Goal: Task Accomplishment & Management: Use online tool/utility

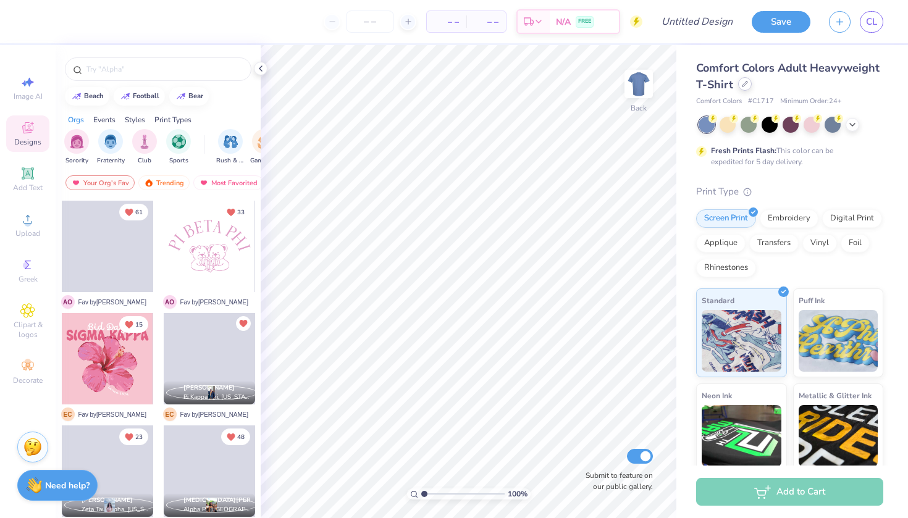
click at [747, 89] on div at bounding box center [745, 84] width 14 height 14
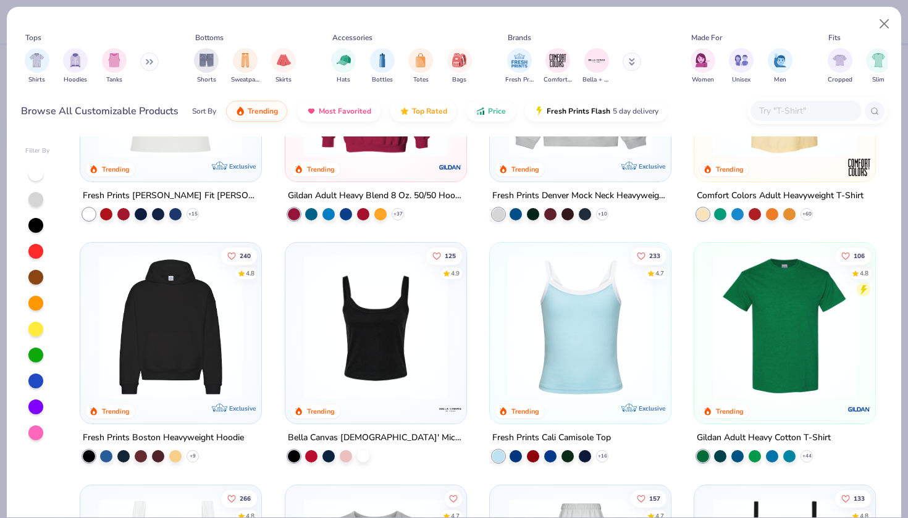
scroll to position [145, 0]
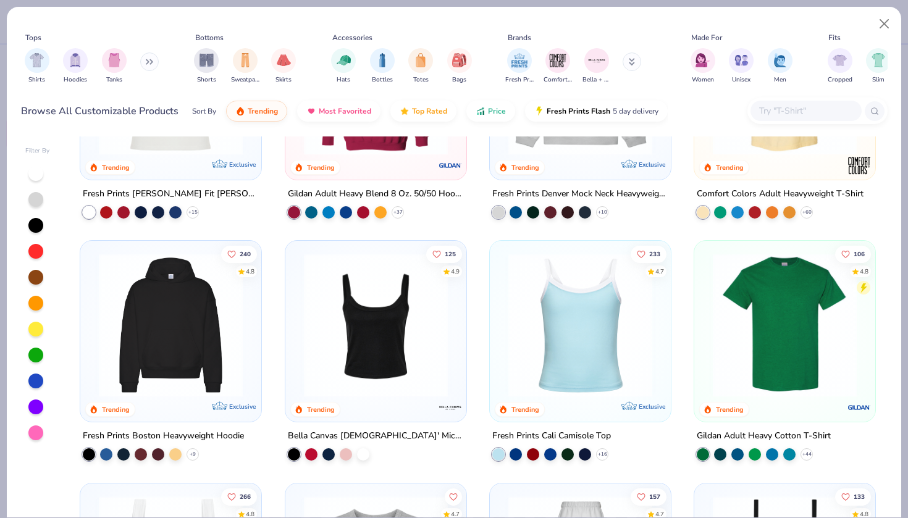
click at [629, 384] on img at bounding box center [580, 325] width 156 height 144
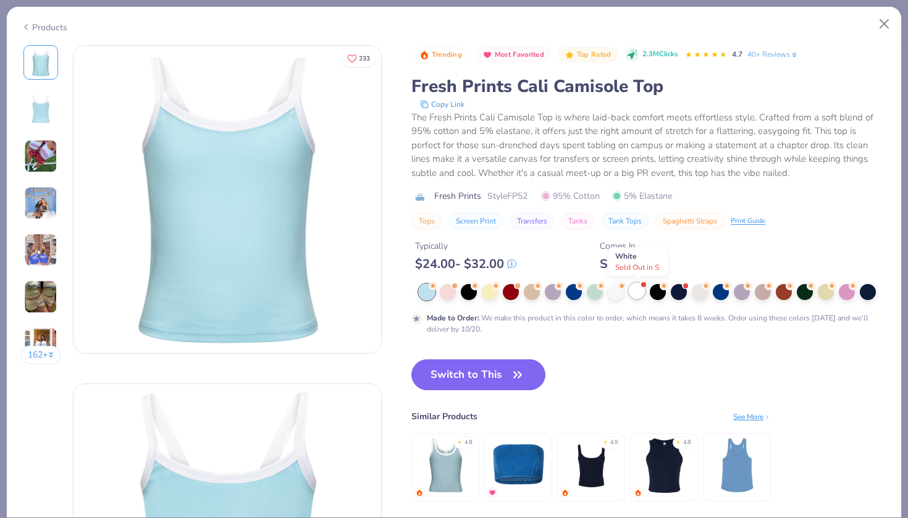
click at [636, 295] on div at bounding box center [637, 291] width 16 height 16
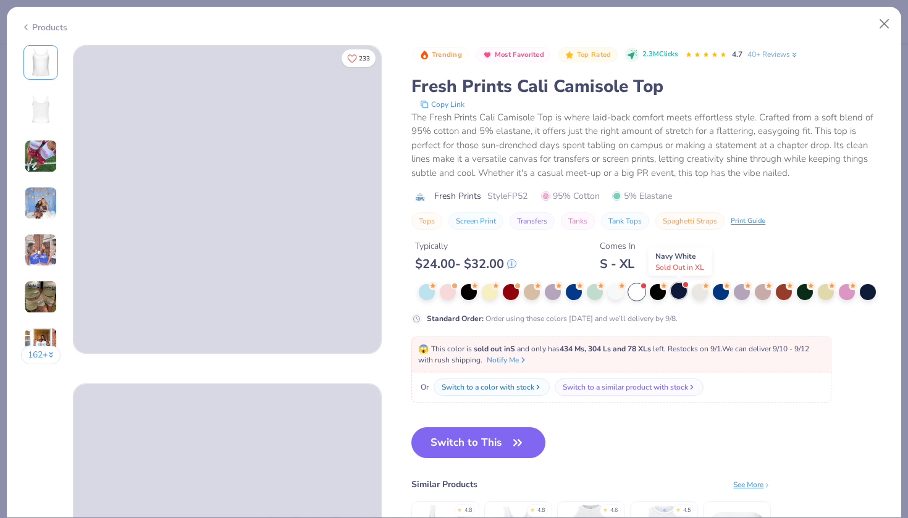
click at [683, 289] on div at bounding box center [679, 291] width 16 height 16
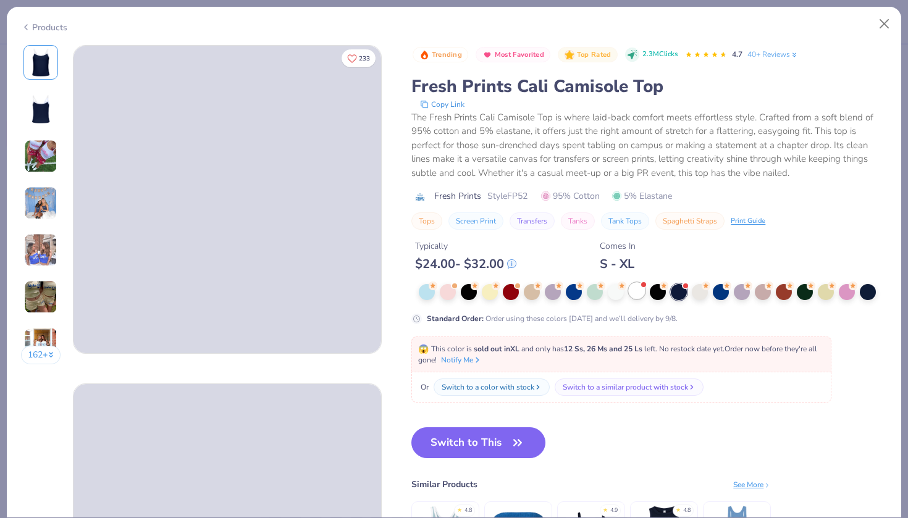
click at [633, 292] on div at bounding box center [637, 291] width 16 height 16
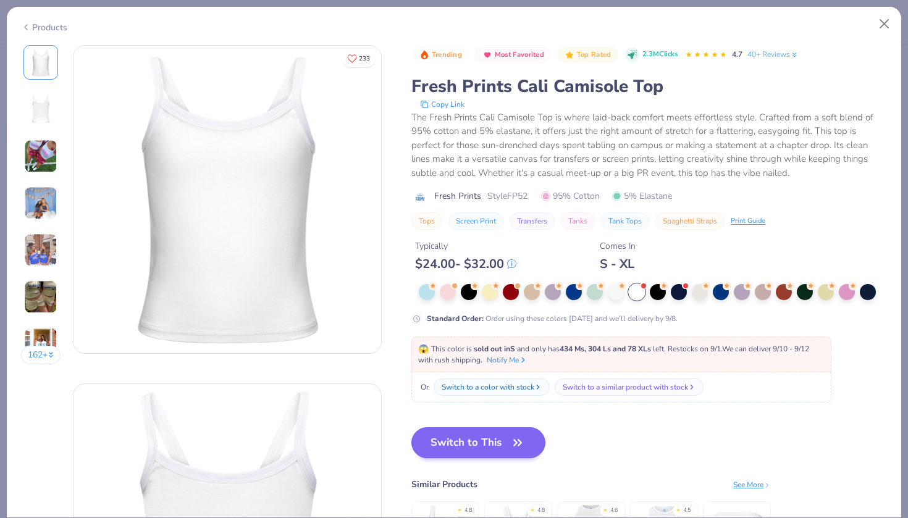
click at [495, 447] on button "Switch to This" at bounding box center [478, 442] width 134 height 31
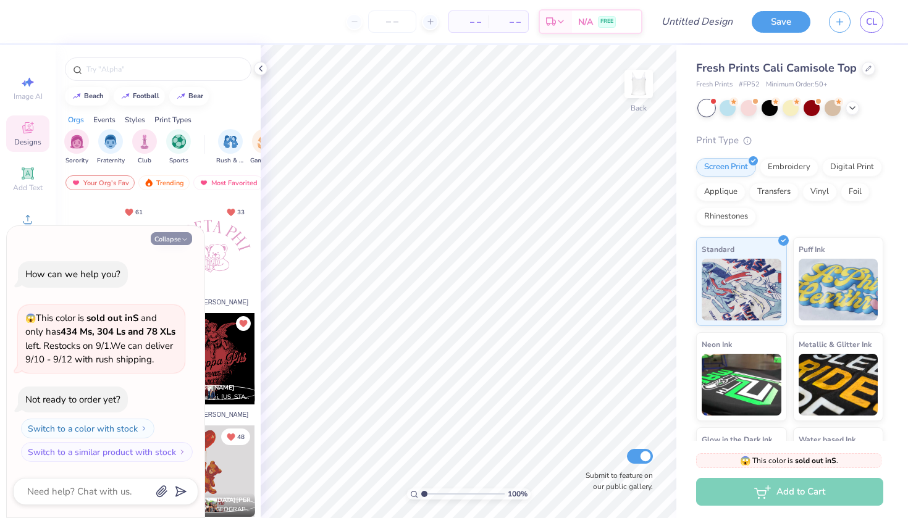
click at [164, 232] on button "Collapse" at bounding box center [171, 238] width 41 height 13
type textarea "x"
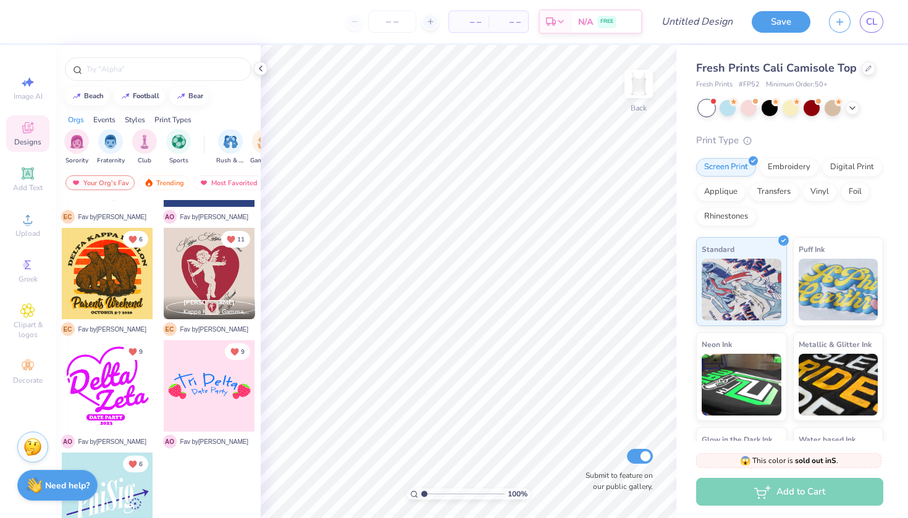
scroll to position [1772, 0]
click at [28, 189] on span "Add Text" at bounding box center [28, 188] width 30 height 10
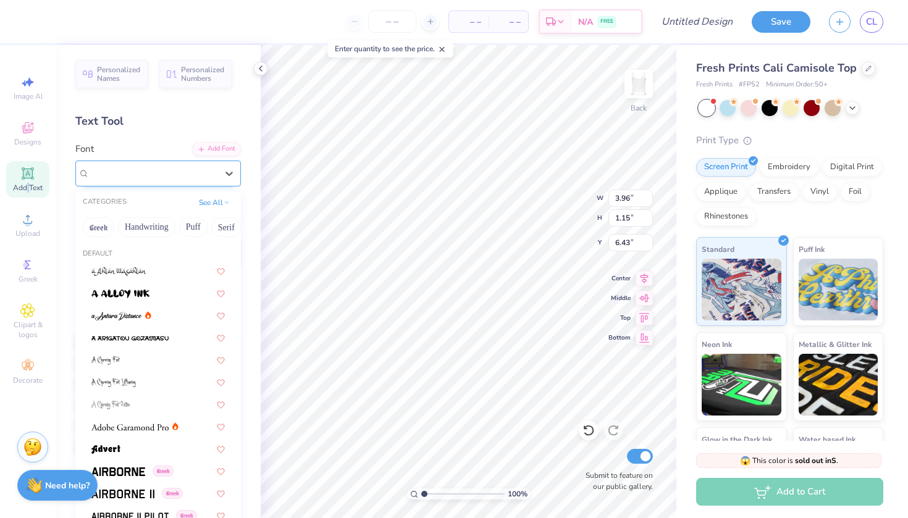
click at [161, 175] on div "Super Dream" at bounding box center [153, 173] width 130 height 19
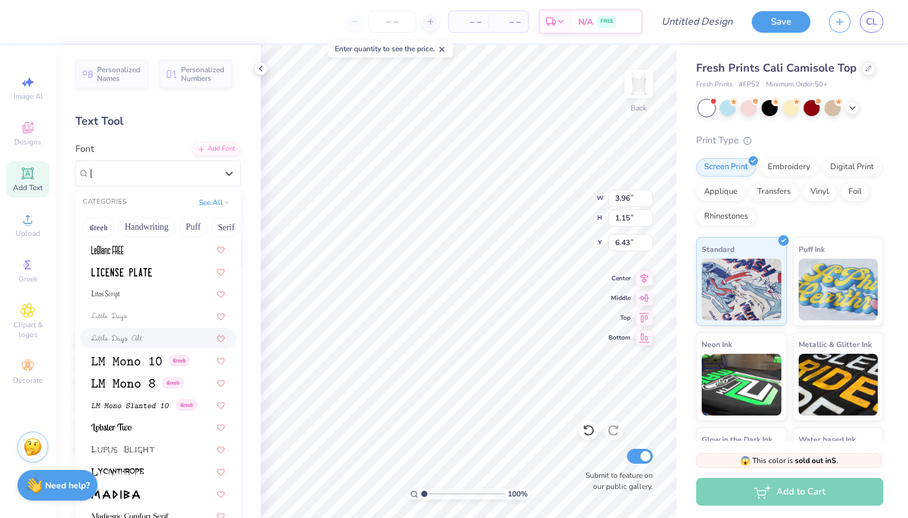
scroll to position [0, 0]
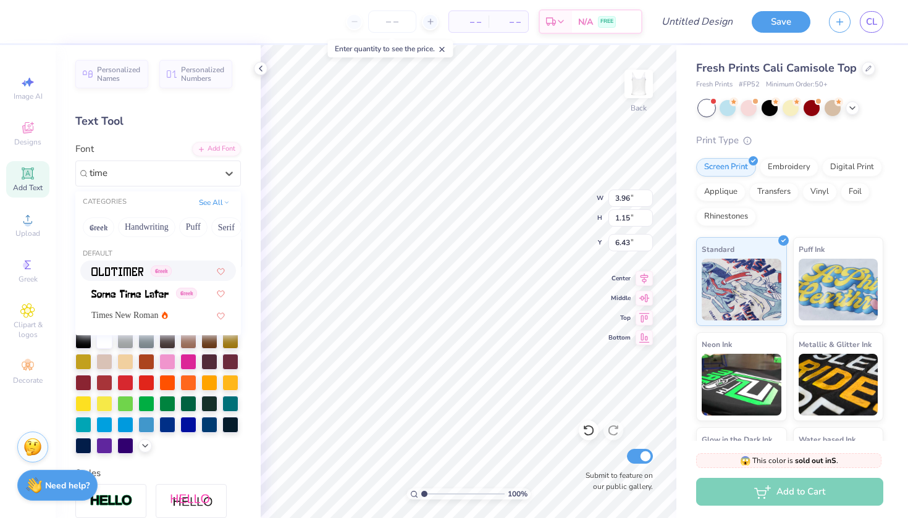
type input "times"
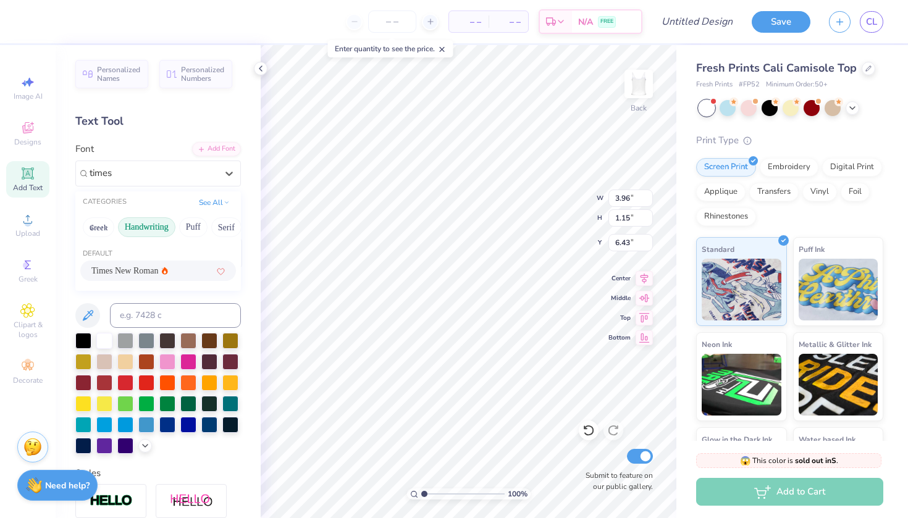
click at [138, 232] on button "Handwriting" at bounding box center [146, 227] width 57 height 20
click at [206, 203] on button "See All" at bounding box center [214, 201] width 38 height 12
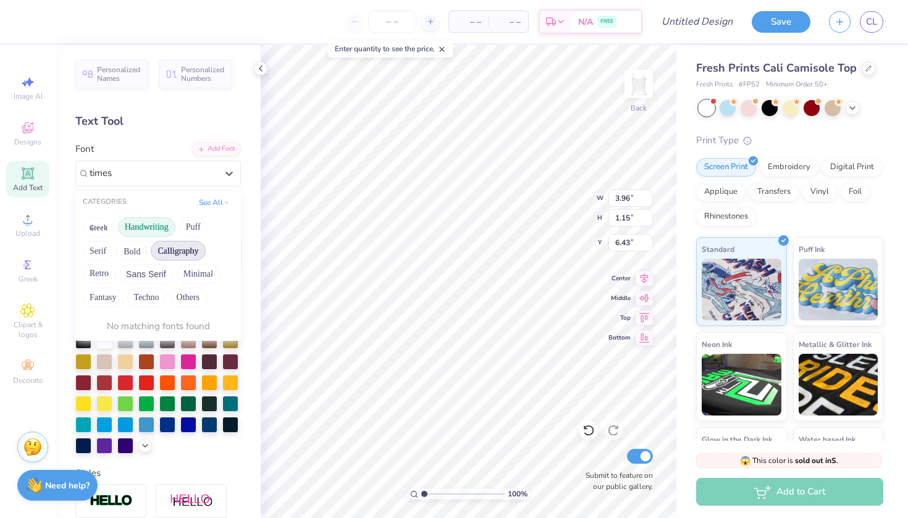
click at [173, 246] on button "Calligraphy" at bounding box center [178, 251] width 54 height 20
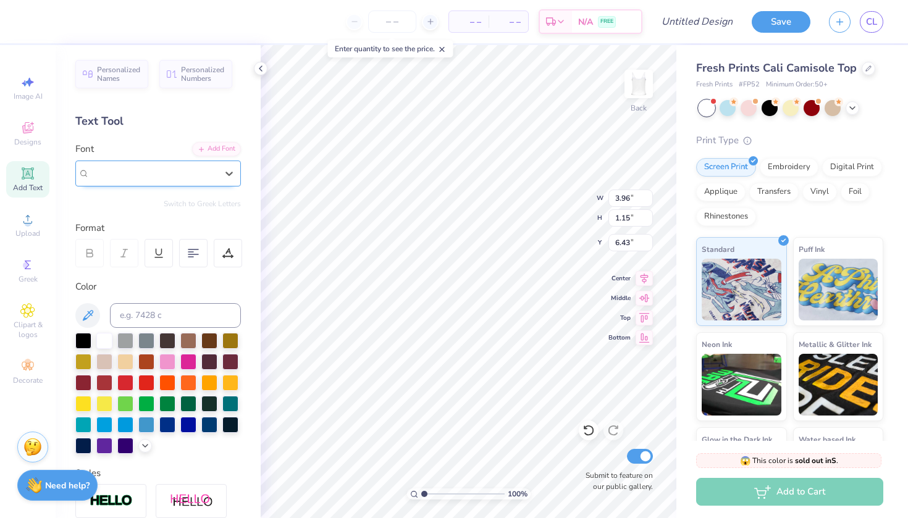
click at [159, 161] on div "Super Dream" at bounding box center [158, 174] width 166 height 26
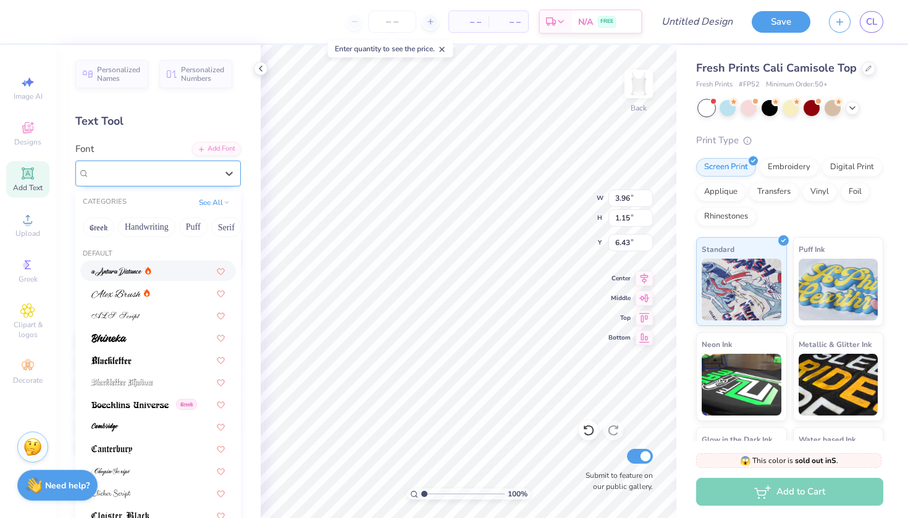
click at [180, 176] on div "Super Dream" at bounding box center [153, 173] width 127 height 14
click at [151, 222] on button "Handwriting" at bounding box center [146, 227] width 57 height 20
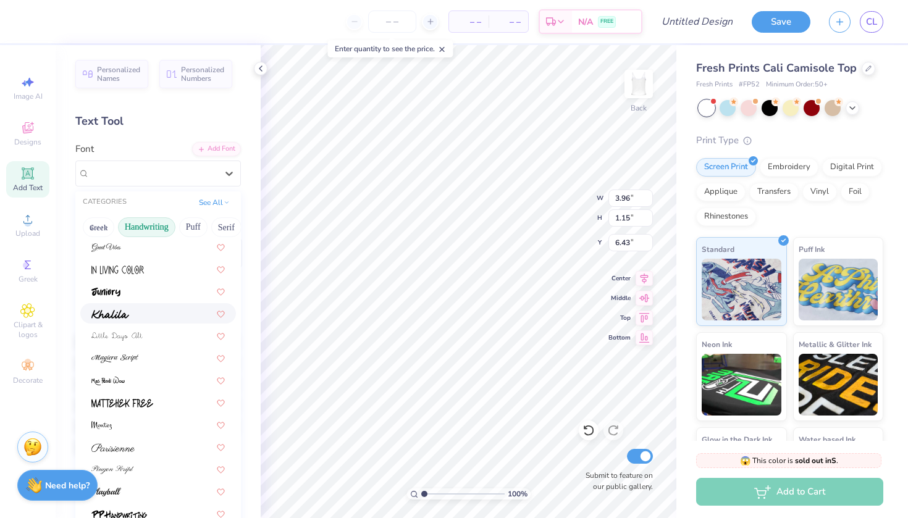
scroll to position [182, 0]
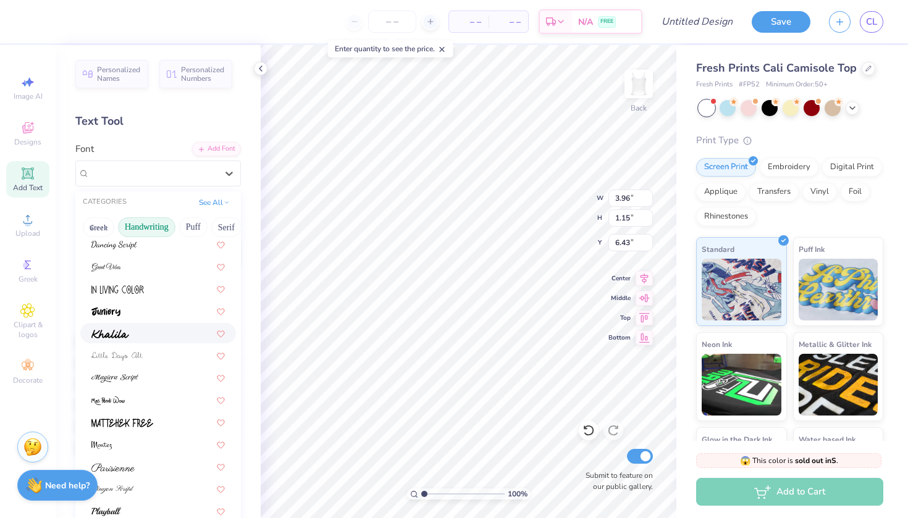
click at [130, 332] on div at bounding box center [157, 333] width 133 height 13
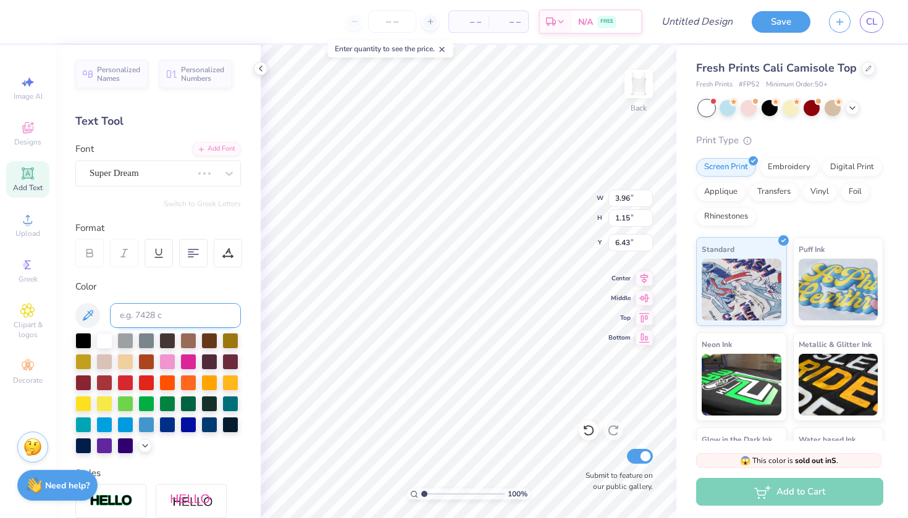
type input "3.59"
type input "1.14"
type textarea "Zeta Tau Alpha"
click at [187, 369] on div at bounding box center [188, 361] width 16 height 16
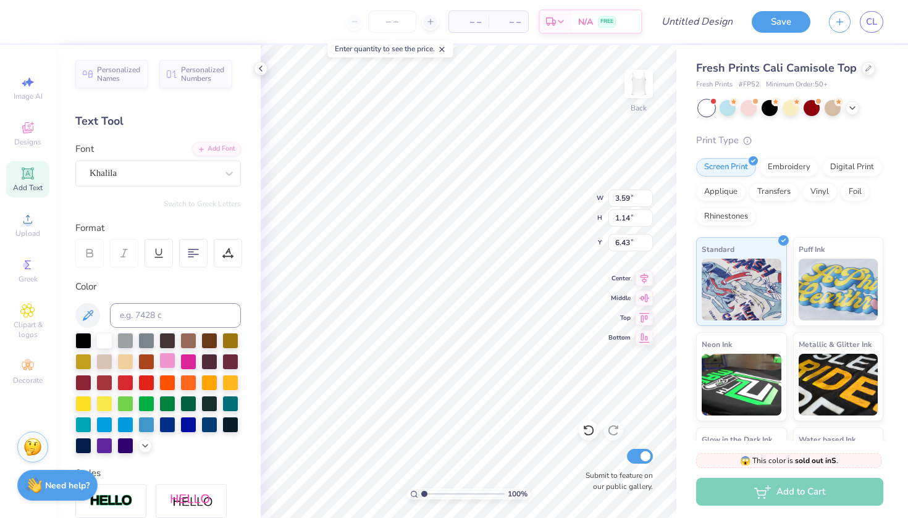
click at [169, 359] on div at bounding box center [167, 361] width 16 height 16
type input "7.55"
type input "1.13"
type input "2.15"
type input "2.17"
